Goal: Navigation & Orientation: Find specific page/section

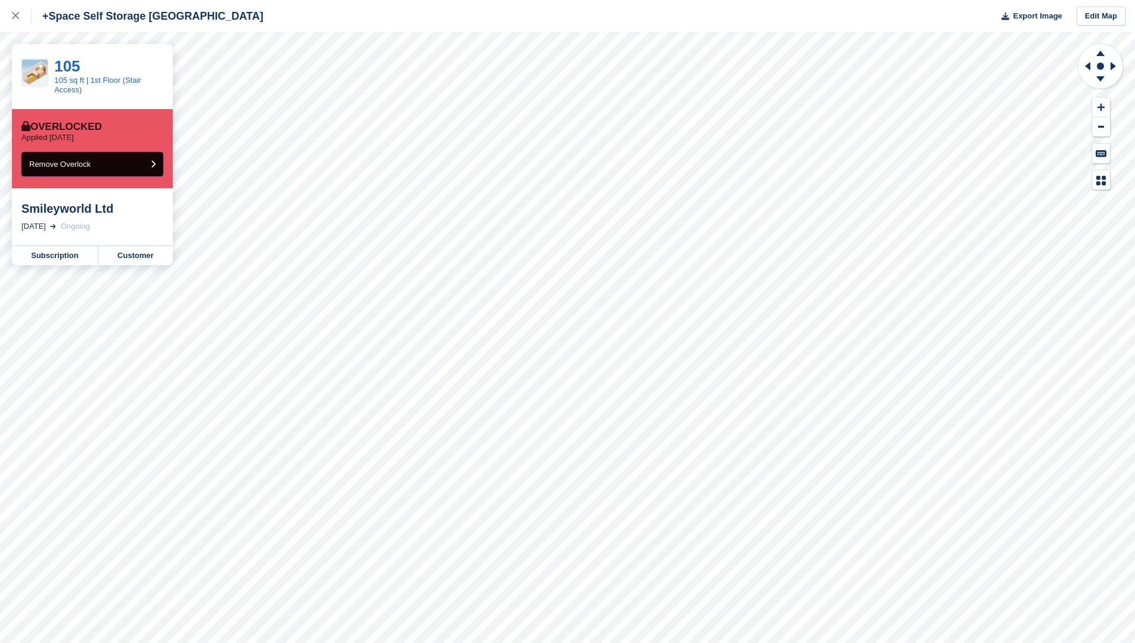
click at [105, 160] on button "Remove Overlock" at bounding box center [92, 164] width 142 height 24
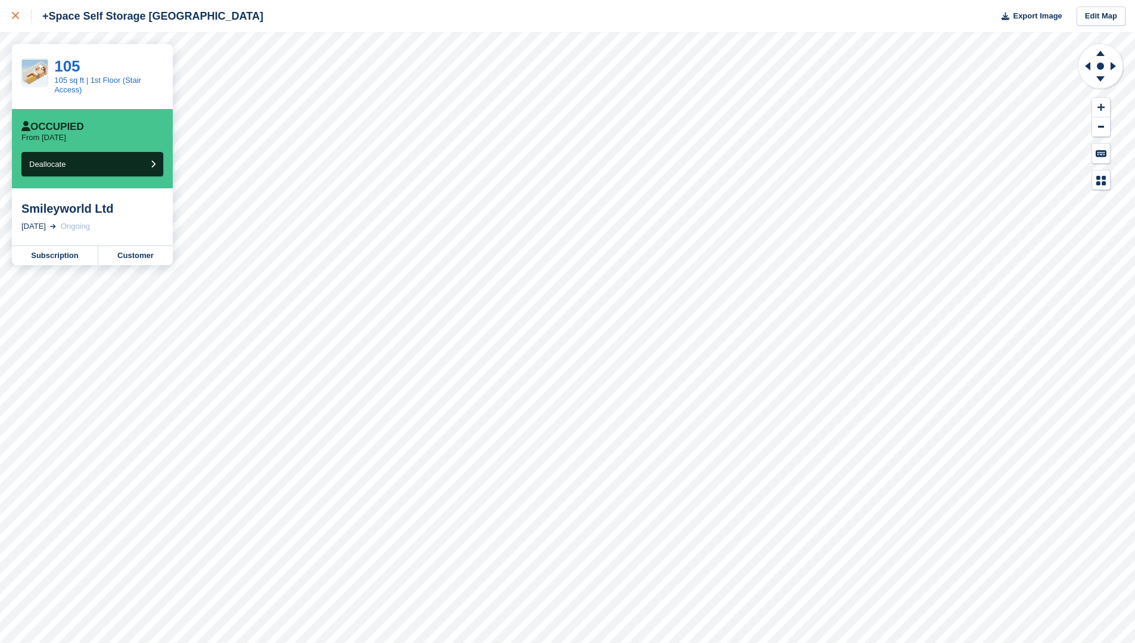
click at [22, 14] on div at bounding box center [22, 16] width 20 height 14
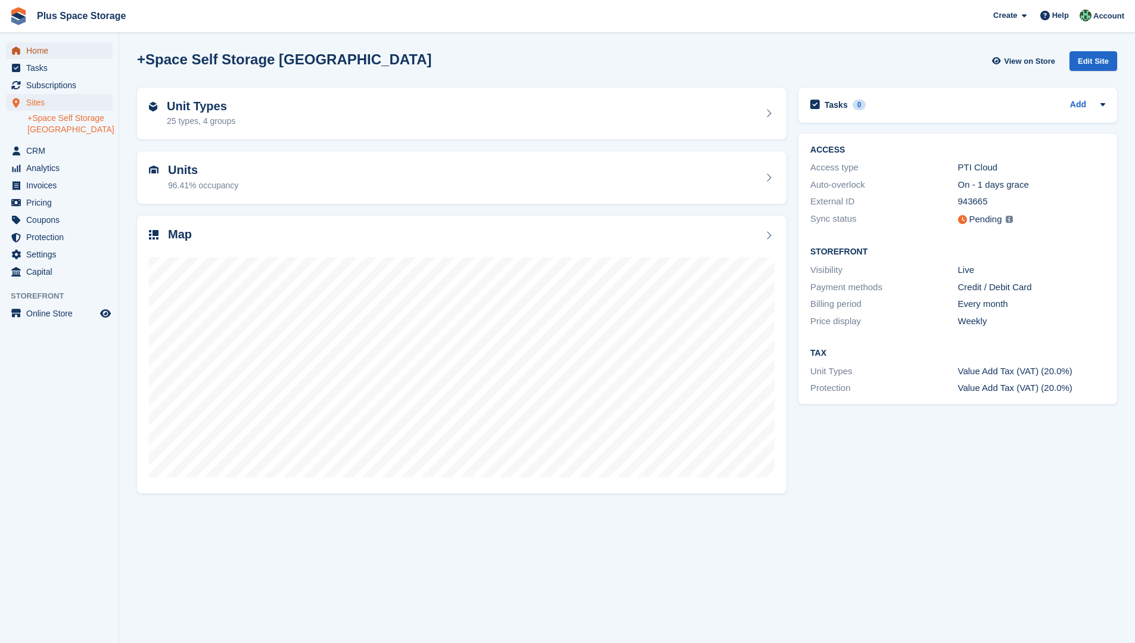
click at [36, 52] on span "Home" at bounding box center [61, 50] width 71 height 17
